Goal: Task Accomplishment & Management: Manage account settings

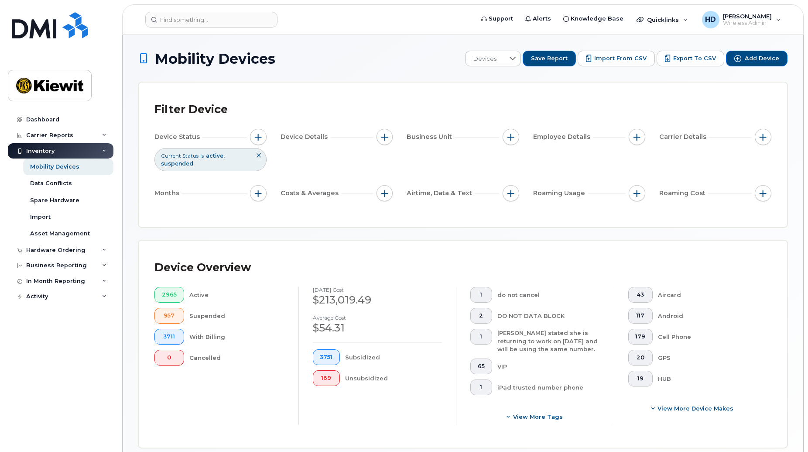
scroll to position [213, 0]
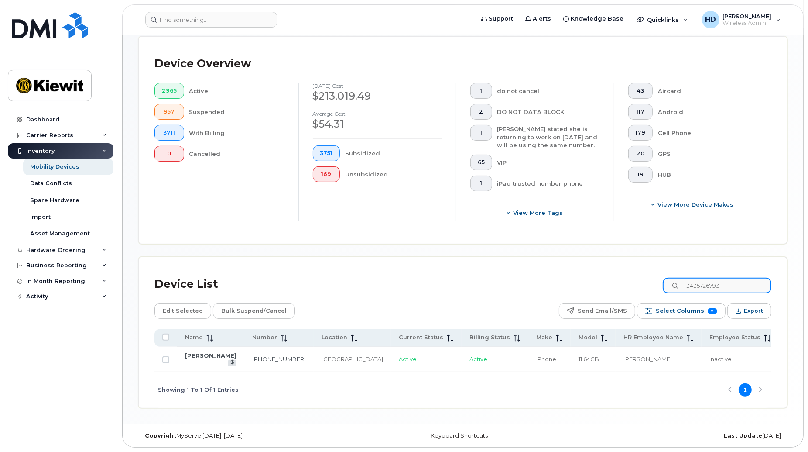
drag, startPoint x: 735, startPoint y: 277, endPoint x: 607, endPoint y: 277, distance: 128.3
click at [607, 277] on div "Device List 3435726793" at bounding box center [462, 284] width 617 height 23
paste input "778-847-6851"
click at [252, 355] on link "778-847-6851" at bounding box center [279, 358] width 54 height 7
drag, startPoint x: 749, startPoint y: 275, endPoint x: 625, endPoint y: 276, distance: 123.5
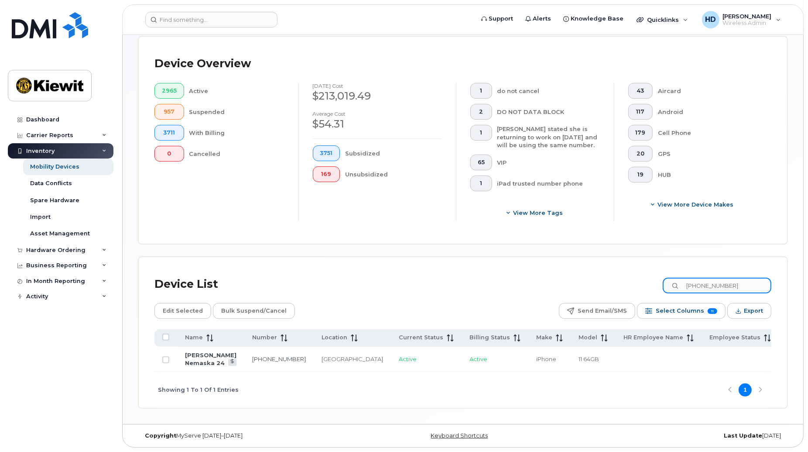
click at [625, 276] on div "Device List 778-847-6851" at bounding box center [462, 284] width 617 height 23
paste input "343-551-4460"
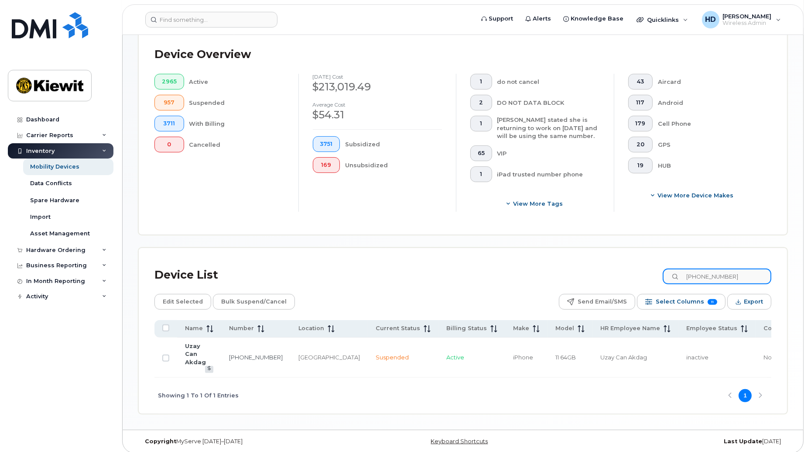
scroll to position [206, 0]
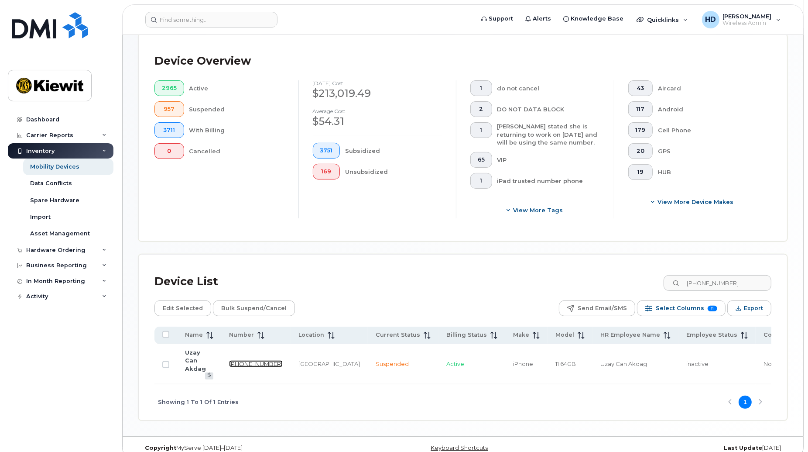
click at [238, 360] on link "343-551-4460" at bounding box center [256, 363] width 54 height 7
drag, startPoint x: 745, startPoint y: 285, endPoint x: 618, endPoint y: 285, distance: 127.4
click at [618, 285] on div "Device List 343-551-4460" at bounding box center [462, 281] width 617 height 23
paste input "236-335-2494"
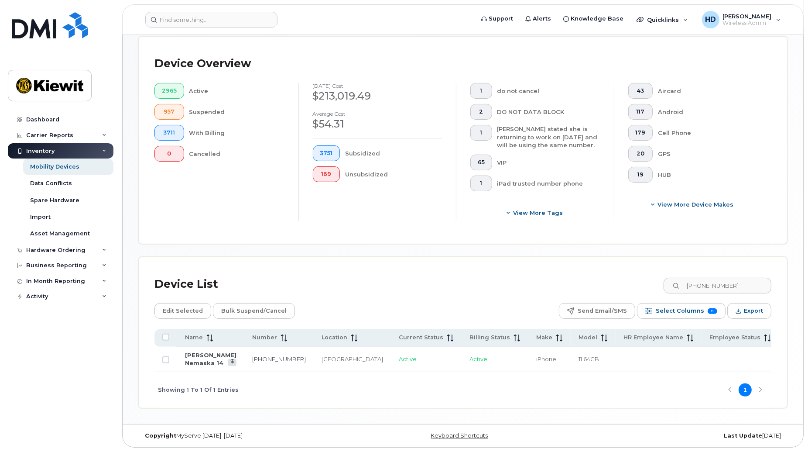
click at [309, 407] on div "Showing 1 To 1 Of 1 Entries 1" at bounding box center [462, 390] width 617 height 36
click at [252, 355] on link "236-335-2494" at bounding box center [279, 358] width 54 height 7
drag, startPoint x: 744, startPoint y: 285, endPoint x: 607, endPoint y: 286, distance: 137.4
click at [607, 286] on div "Device List 236-335-2494" at bounding box center [462, 284] width 617 height 23
paste input "343-551-4460"
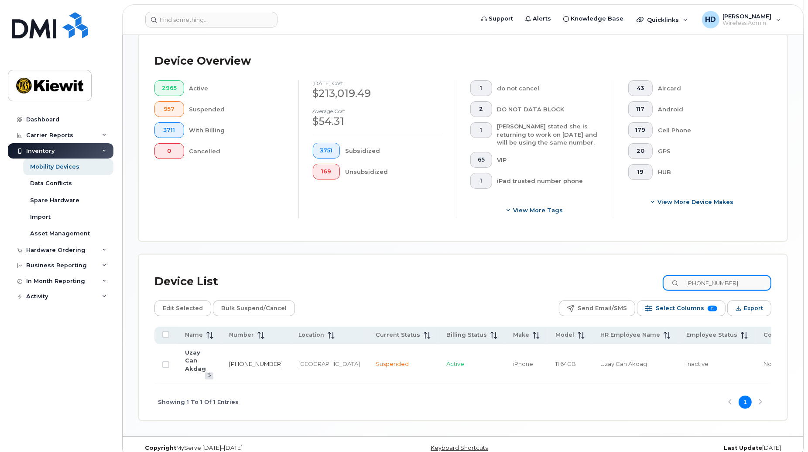
type input "343-551-4460"
click at [240, 360] on link "343-551-4460" at bounding box center [256, 363] width 54 height 7
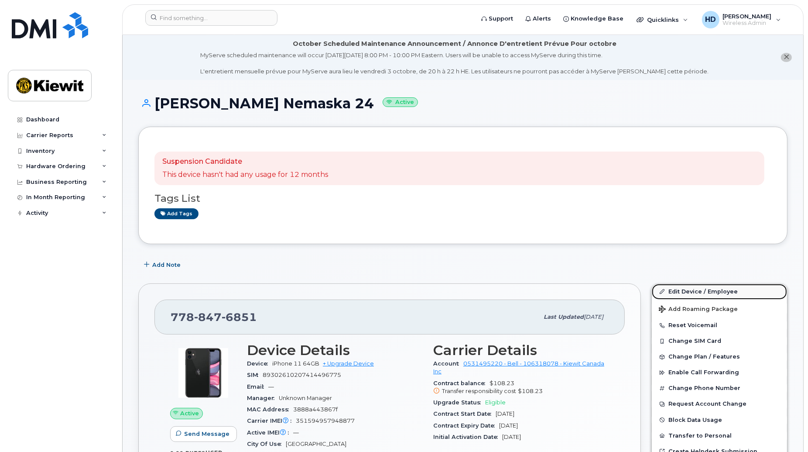
click at [710, 291] on link "Edit Device / Employee" at bounding box center [719, 292] width 135 height 16
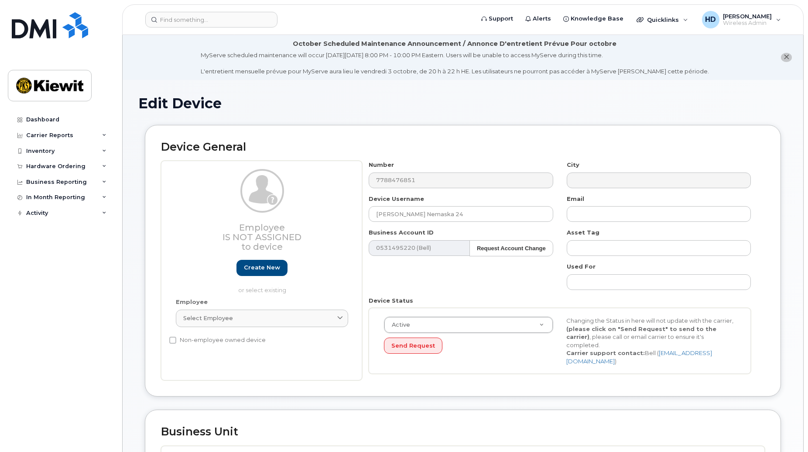
select select "14059"
click at [266, 321] on div "Select employee" at bounding box center [261, 318] width 157 height 8
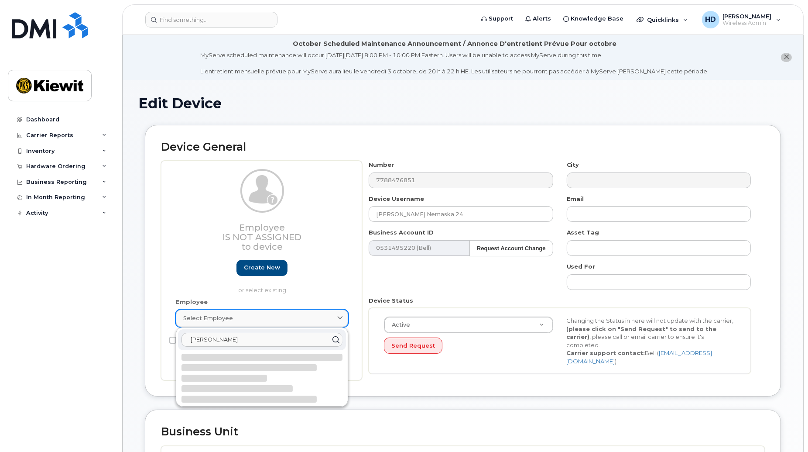
type input "jacques laf"
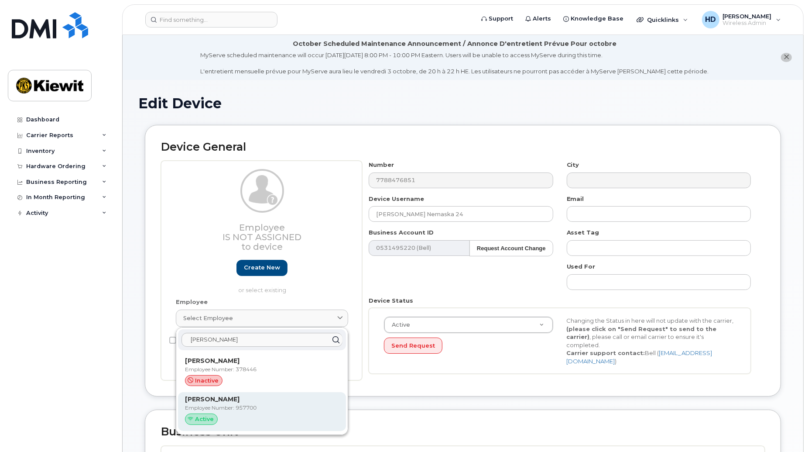
click at [242, 407] on p "Employee Number: 957700" at bounding box center [262, 408] width 154 height 8
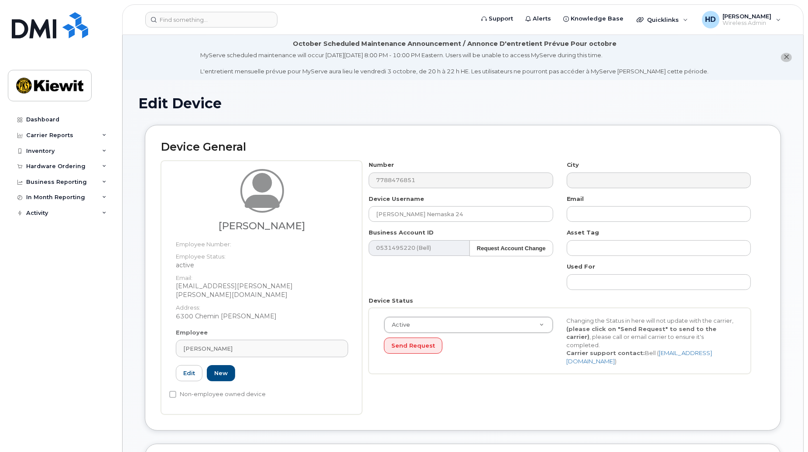
type input "957700"
type input "Jacques Laforest"
type input "jacques.laforest@kiewit.com"
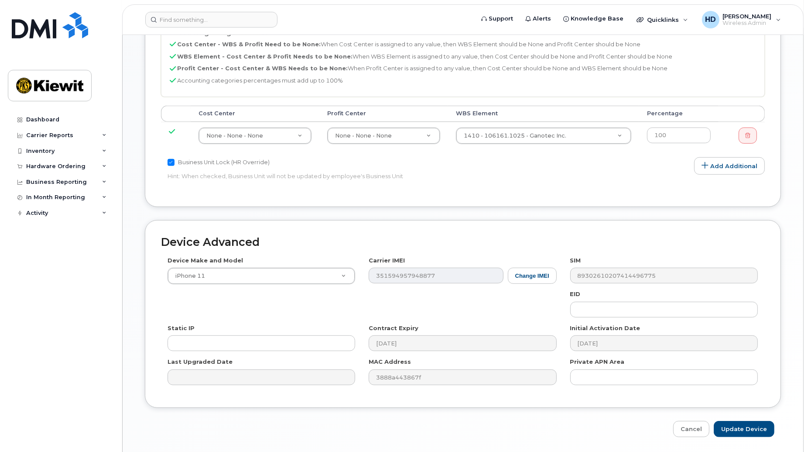
scroll to position [483, 0]
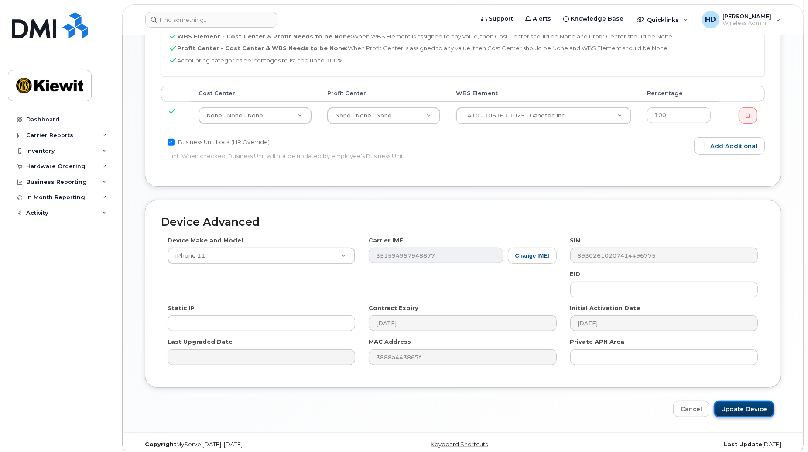
click at [743, 404] on input "Update Device" at bounding box center [744, 408] width 61 height 16
type input "Saving..."
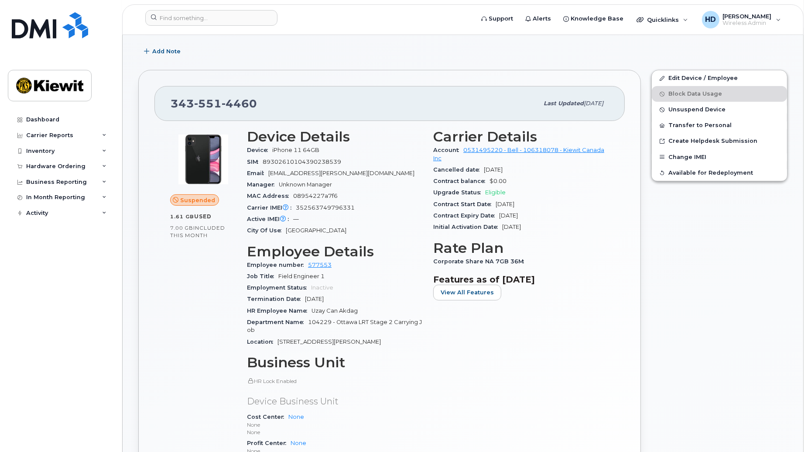
scroll to position [142, 0]
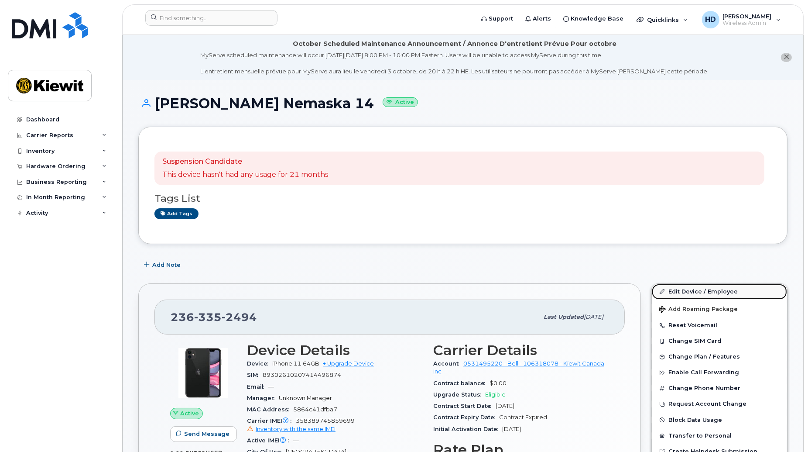
click at [714, 289] on link "Edit Device / Employee" at bounding box center [719, 292] width 135 height 16
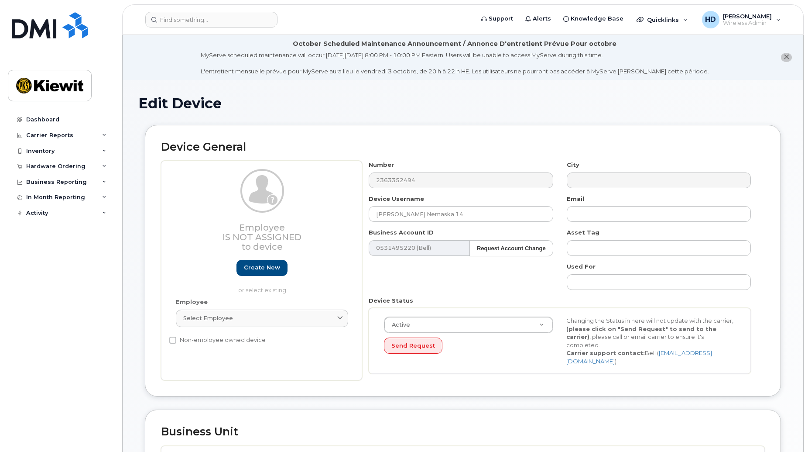
select select "14059"
click at [302, 318] on div "Select employee" at bounding box center [261, 318] width 157 height 8
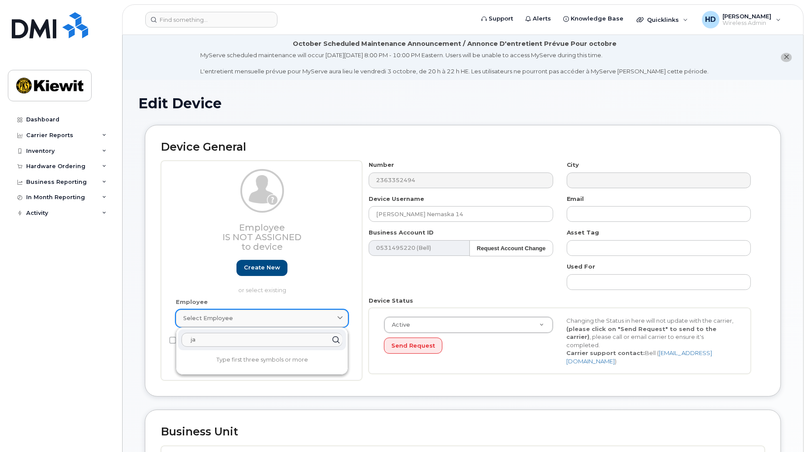
type input "j"
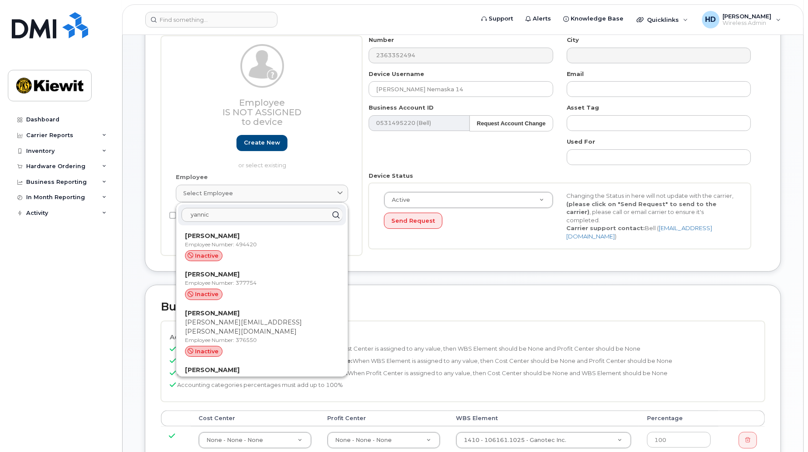
scroll to position [127, 0]
click at [99, 304] on div "Dashboard Carrier Reports Monthly Billing Data Daily Data Pooling Data Behavior…" at bounding box center [62, 275] width 108 height 327
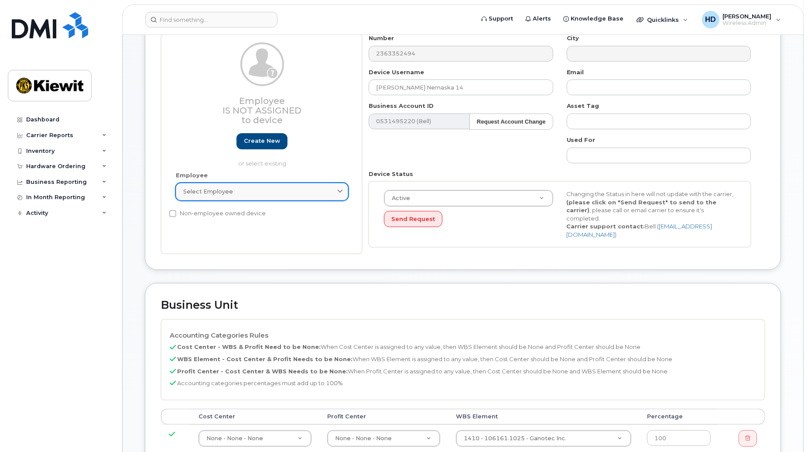
click at [242, 188] on div "Select employee" at bounding box center [261, 191] width 157 height 8
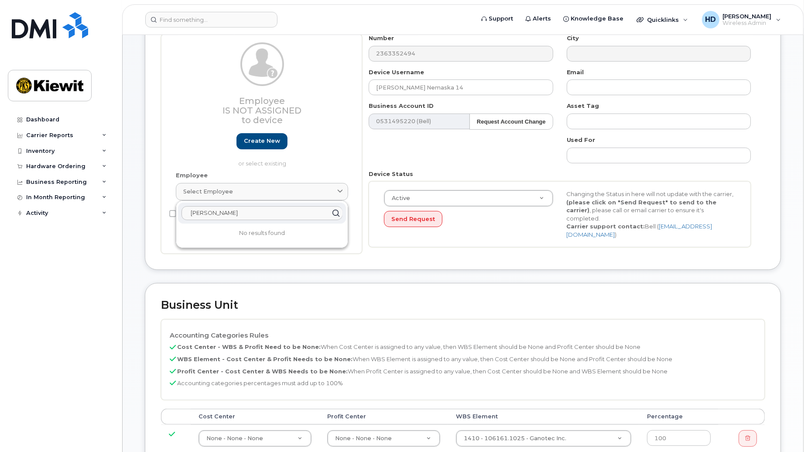
drag, startPoint x: 232, startPoint y: 214, endPoint x: 219, endPoint y: 215, distance: 13.2
click at [219, 215] on input "yannick pierre" at bounding box center [261, 213] width 161 height 14
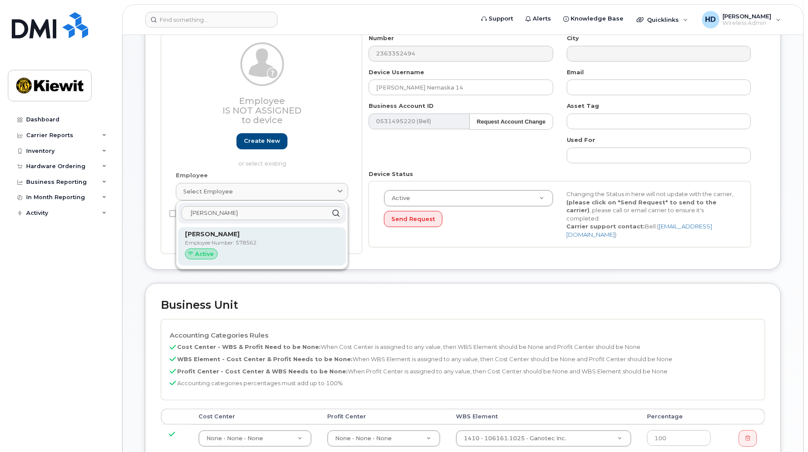
type input "yannick perrier"
click at [251, 242] on p "Employee Number: 578562" at bounding box center [262, 243] width 154 height 8
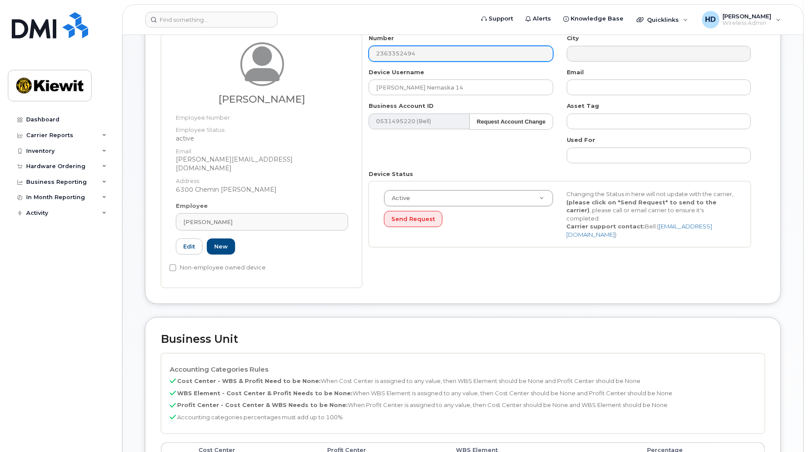
type input "578562"
type input "Yannick Perrier Latour"
type input "yannick.perrierlatou@ganotec.com"
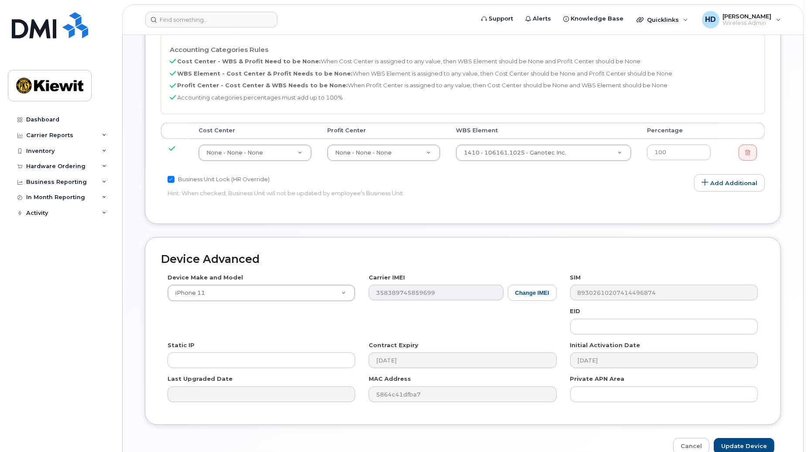
scroll to position [483, 0]
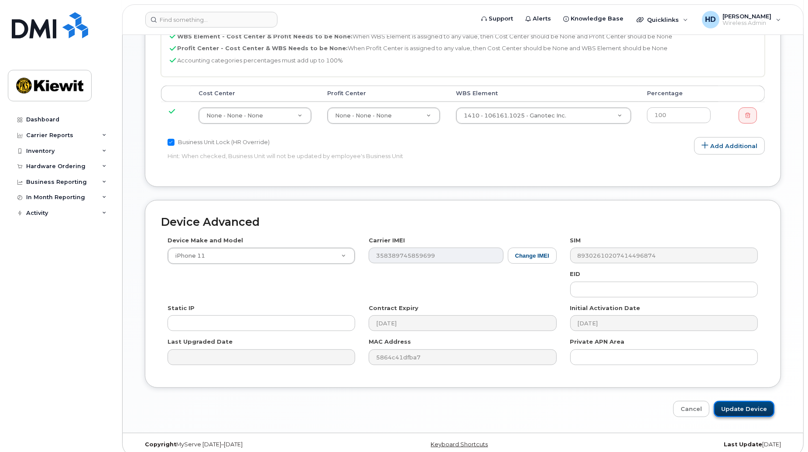
click at [740, 400] on input "Update Device" at bounding box center [744, 408] width 61 height 16
type input "Saving..."
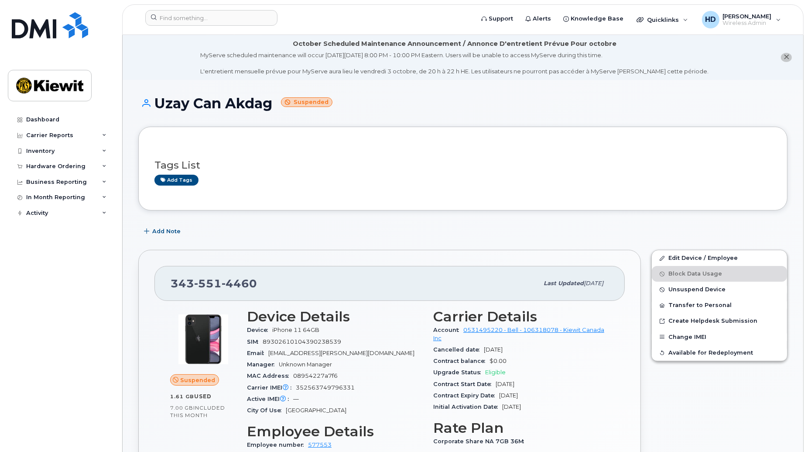
click at [696, 291] on span "Unsuspend Device" at bounding box center [696, 289] width 57 height 7
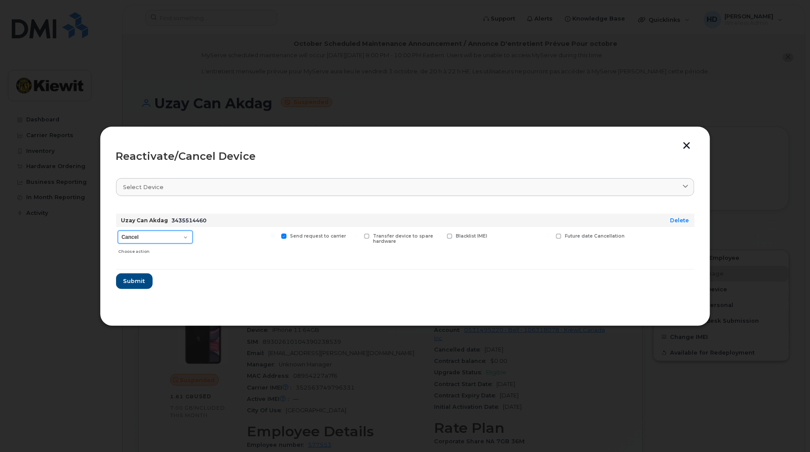
click at [183, 234] on select "Cancel Suspend - Extend Suspension Reactivate" at bounding box center [155, 236] width 75 height 13
select select "[object Object]"
click at [118, 230] on select "Cancel Suspend - Extend Suspension Reactivate" at bounding box center [155, 236] width 75 height 13
click at [123, 280] on button "Submit" at bounding box center [134, 281] width 36 height 16
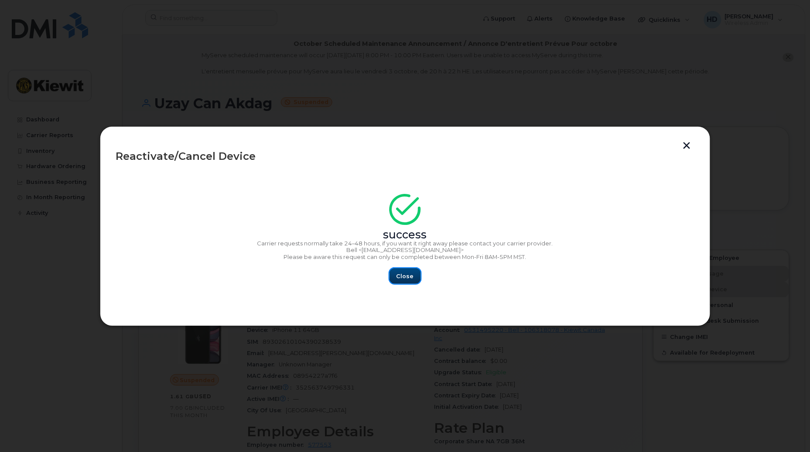
click at [397, 273] on span "Close" at bounding box center [405, 276] width 17 height 8
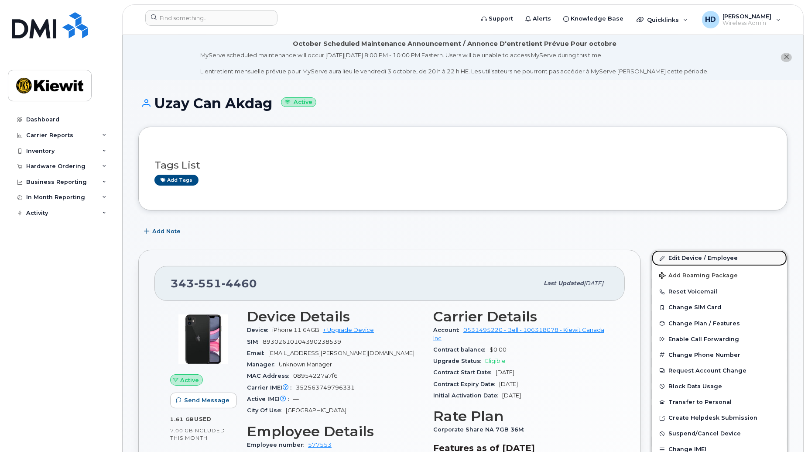
click at [707, 257] on link "Edit Device / Employee" at bounding box center [719, 258] width 135 height 16
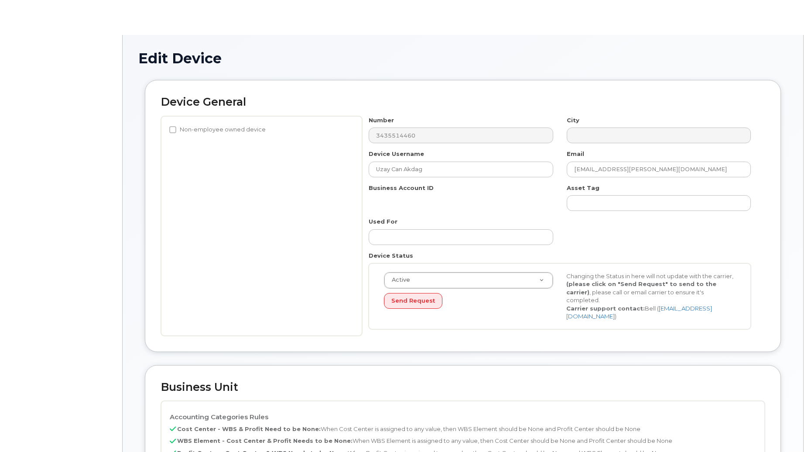
select select "14059"
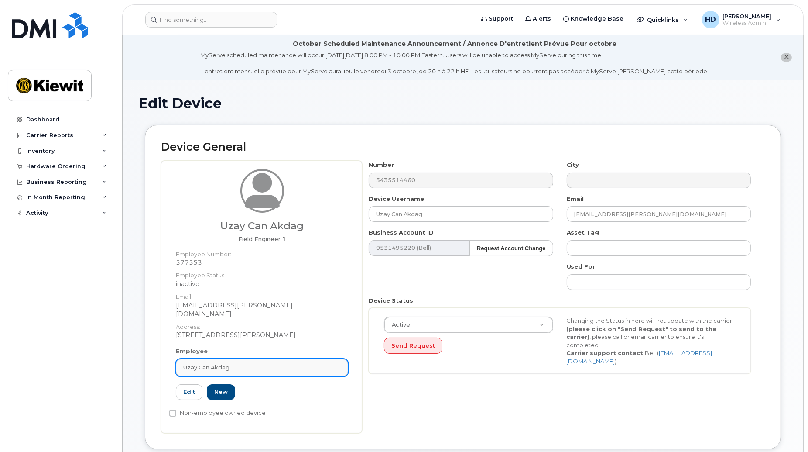
click at [246, 363] on div "Uzay Can Akdag" at bounding box center [261, 367] width 157 height 8
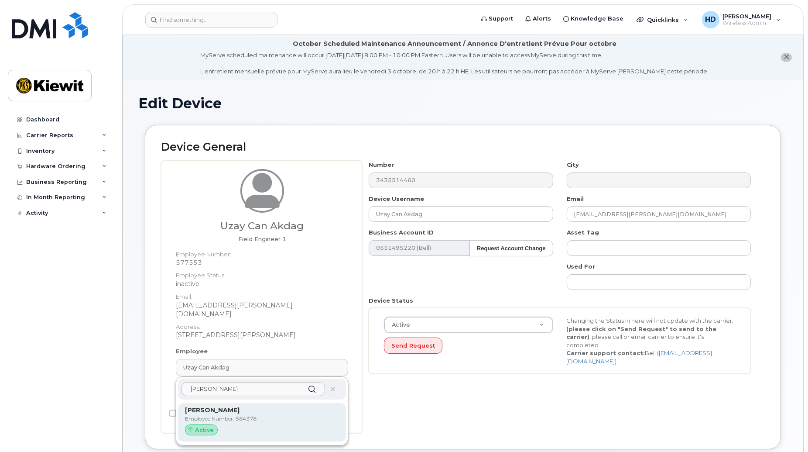
type input "yan merc"
click at [236, 414] on p "Employee Number: 584378" at bounding box center [262, 418] width 154 height 8
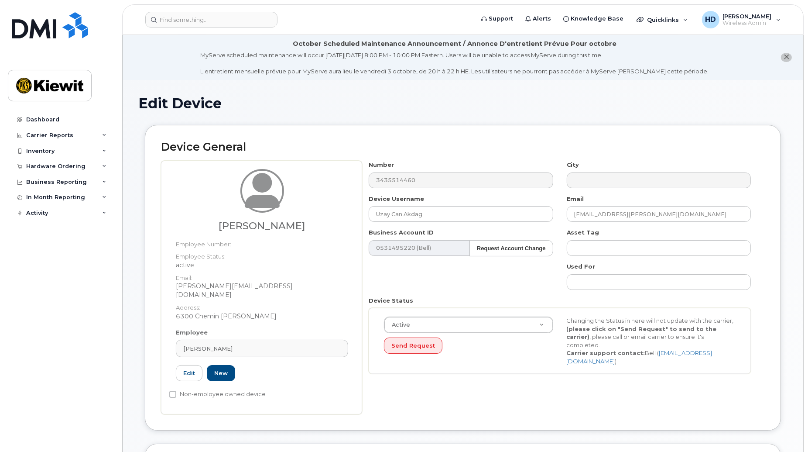
type input "[PERSON_NAME]"
type input "[EMAIL_ADDRESS][DOMAIN_NAME]"
type input "584378"
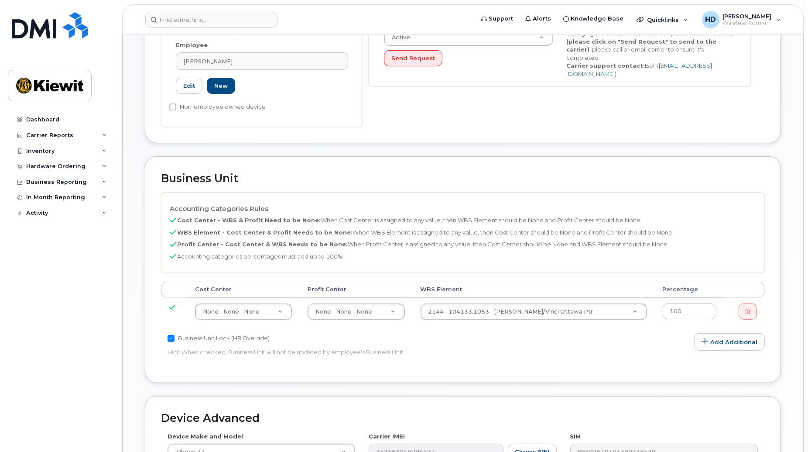
scroll to position [294, 0]
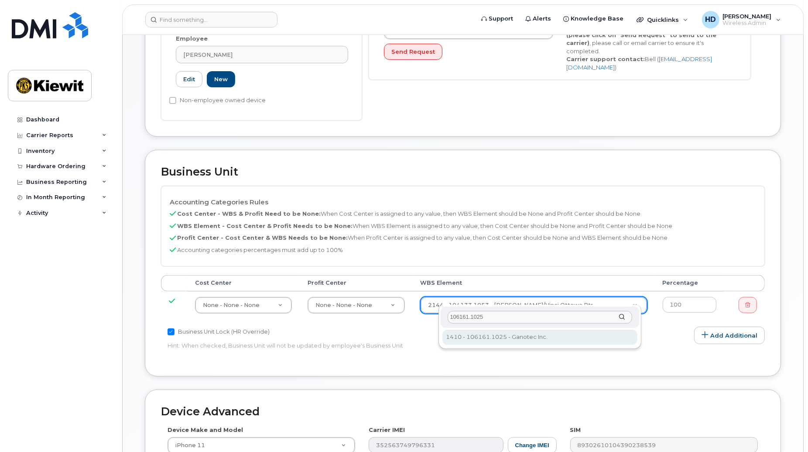
type input "106161.1025"
type input "33447759"
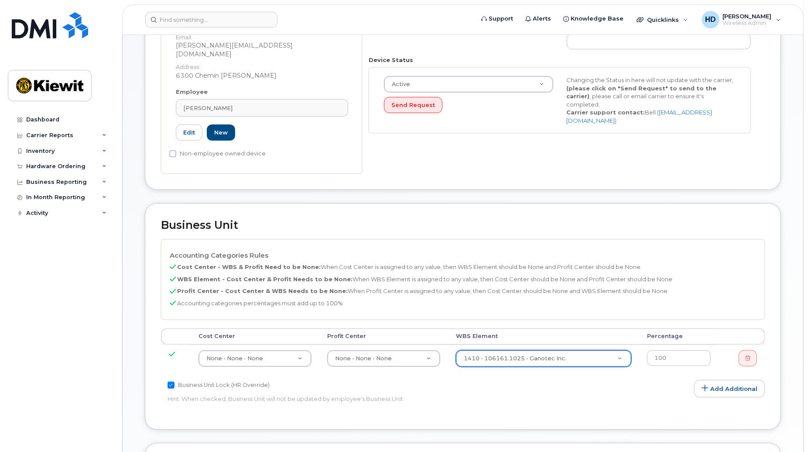
scroll to position [483, 0]
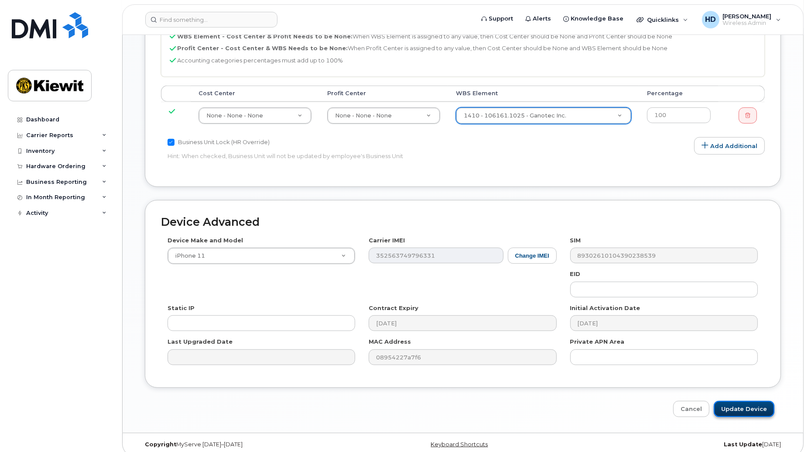
click at [753, 400] on input "Update Device" at bounding box center [744, 408] width 61 height 16
type input "Saving..."
